Goal: Task Accomplishment & Management: Use online tool/utility

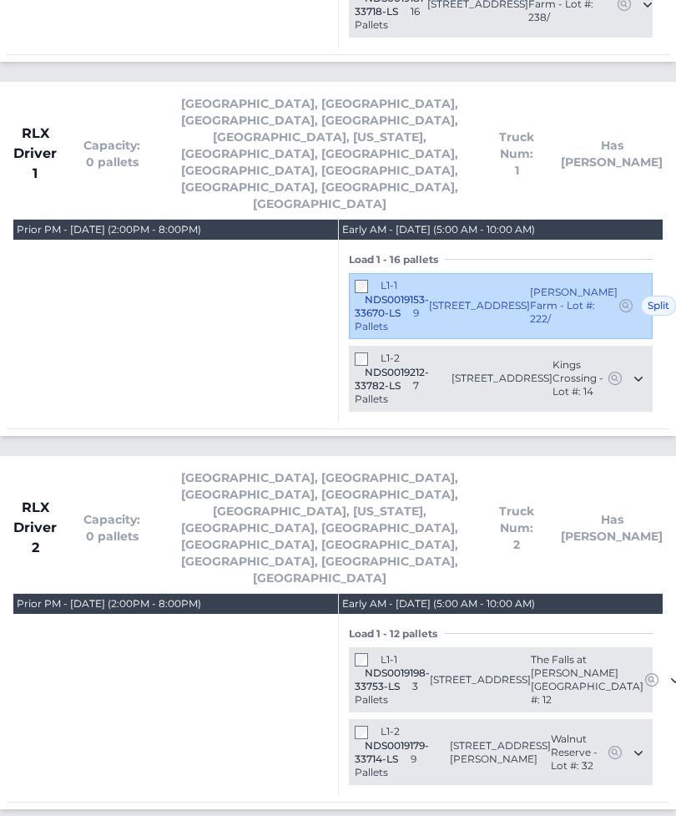
click at [361, 654] on div "L1-1 NDS0019198-33753-LS 3 Pallets" at bounding box center [392, 681] width 75 height 54
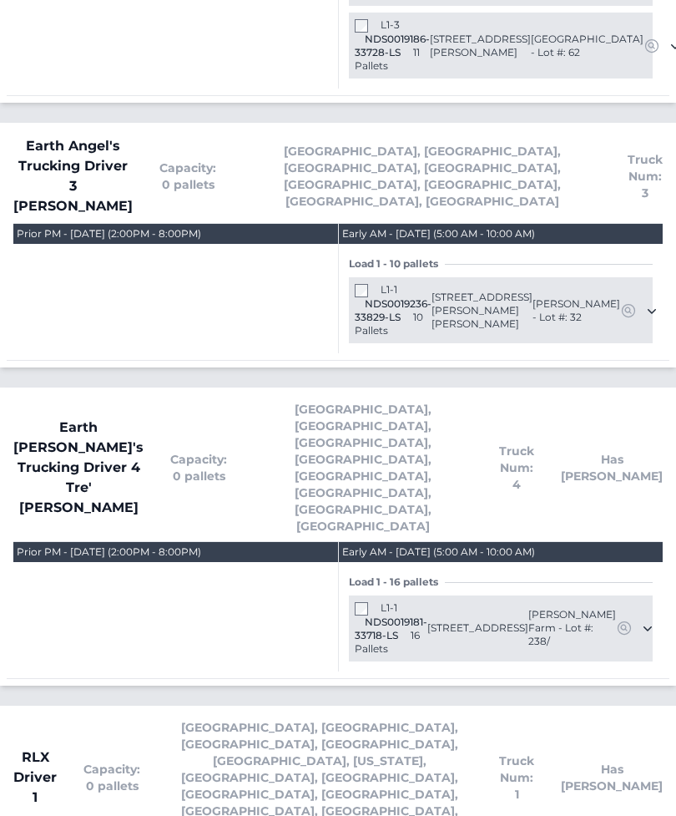
scroll to position [1223, 0]
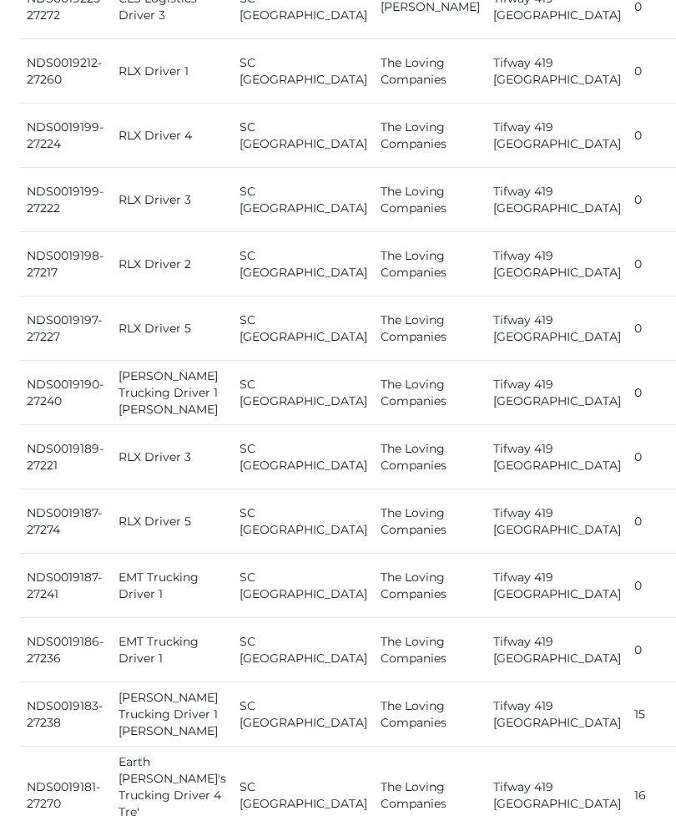
scroll to position [1115, 0]
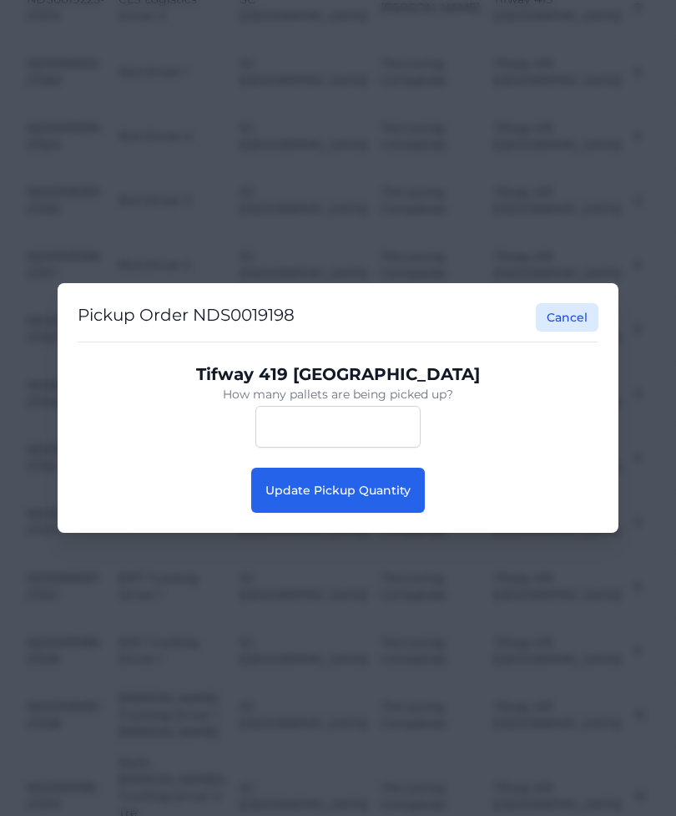
click at [389, 500] on button "Update Pickup Quantity" at bounding box center [338, 490] width 174 height 45
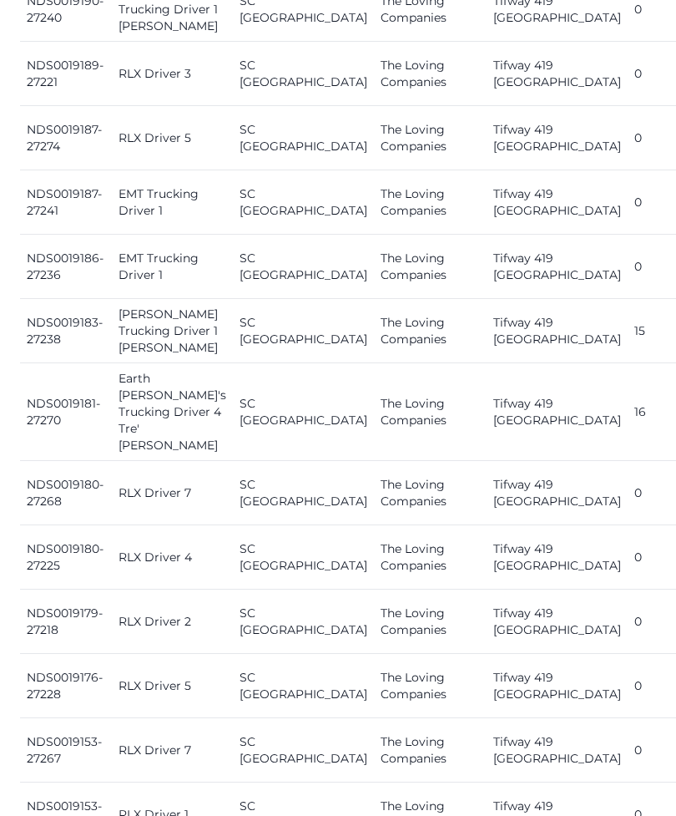
scroll to position [1770, 0]
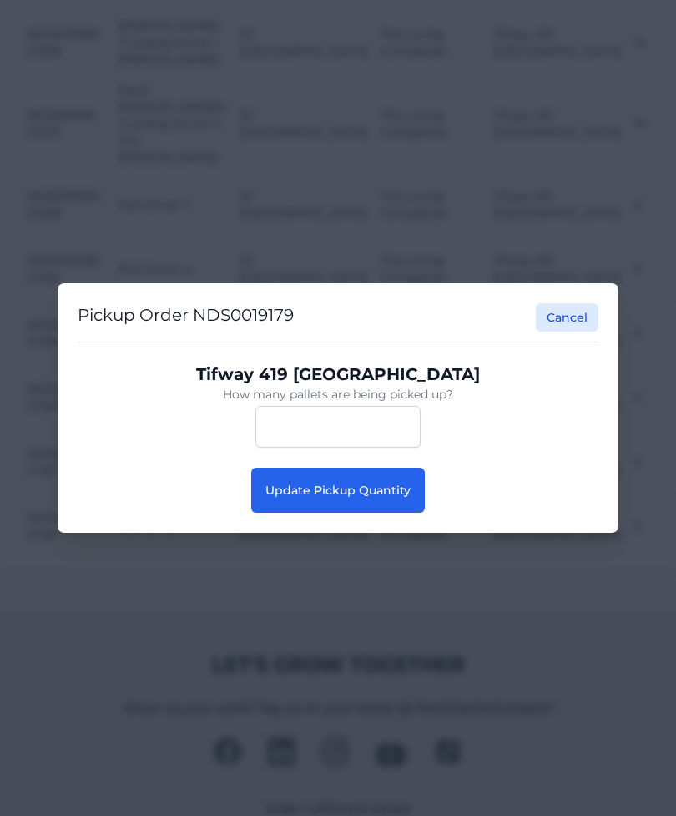
click at [387, 513] on button "Update Pickup Quantity" at bounding box center [338, 490] width 174 height 45
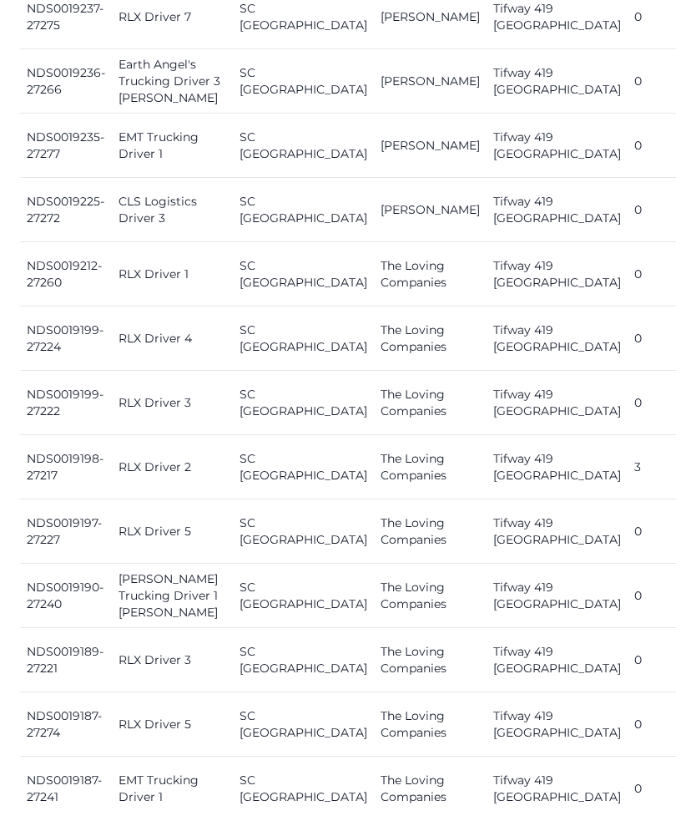
scroll to position [924, 0]
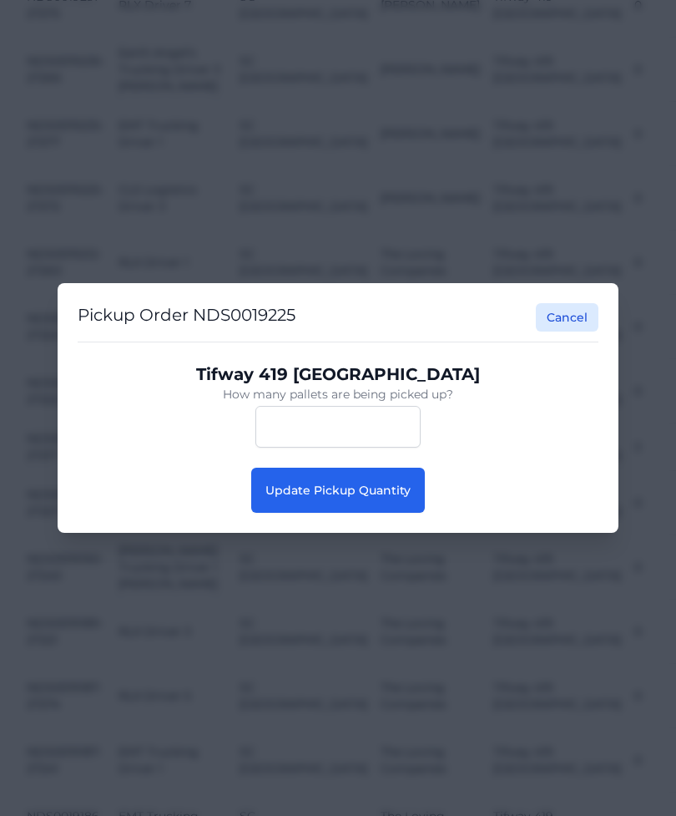
click at [400, 498] on span "Update Pickup Quantity" at bounding box center [338, 490] width 145 height 15
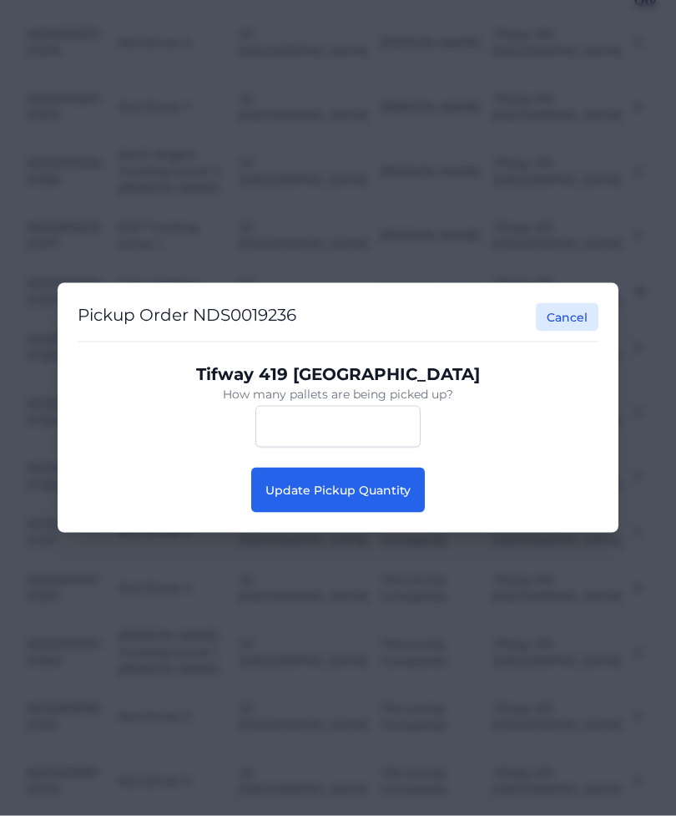
scroll to position [823, 0]
click at [377, 511] on button "Update Pickup Quantity" at bounding box center [338, 490] width 174 height 45
